Goal: Find specific page/section: Find specific page/section

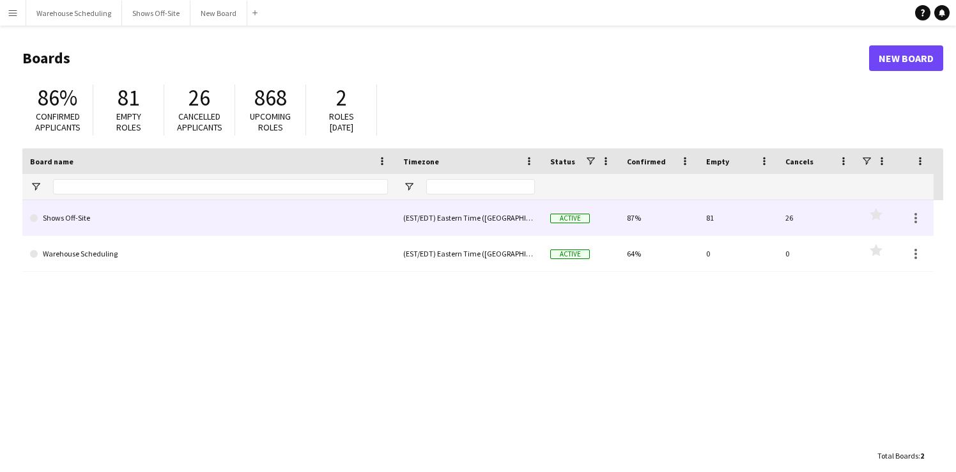
click at [110, 222] on link "Shows Off-Site" at bounding box center [209, 218] width 358 height 36
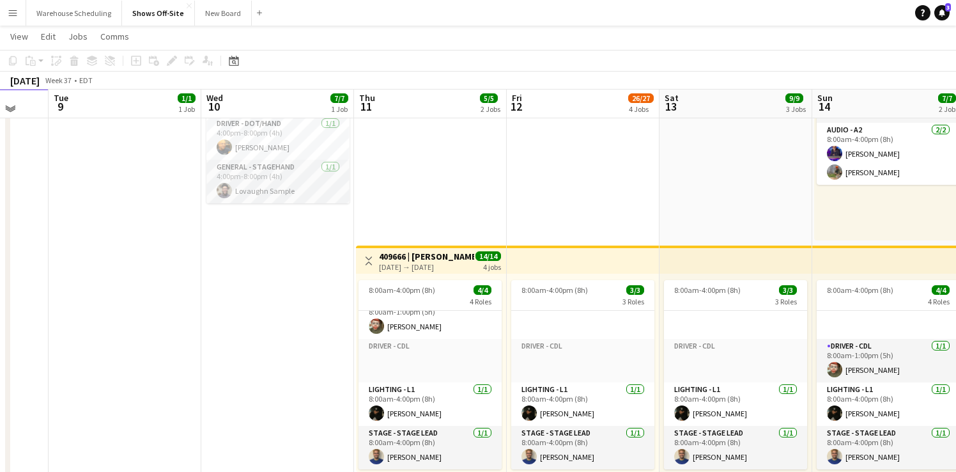
scroll to position [138, 0]
